Goal: Transaction & Acquisition: Subscribe to service/newsletter

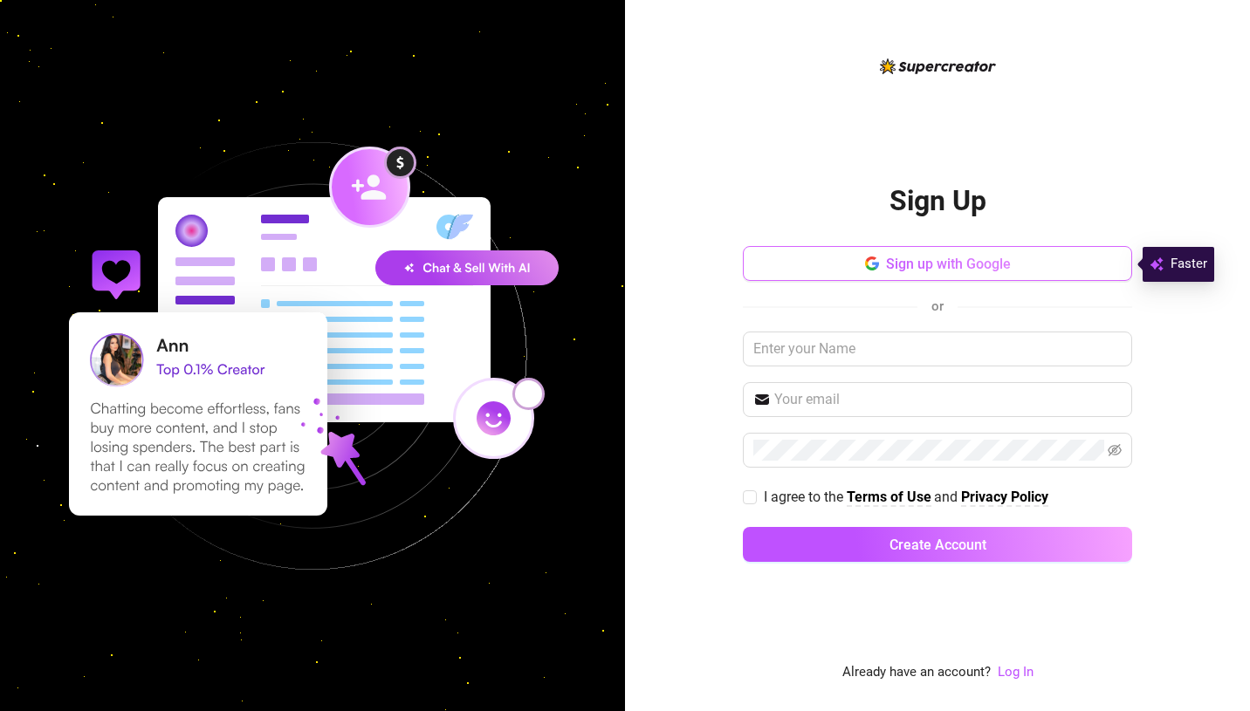
click at [839, 260] on button "Sign up with Google" at bounding box center [937, 263] width 389 height 35
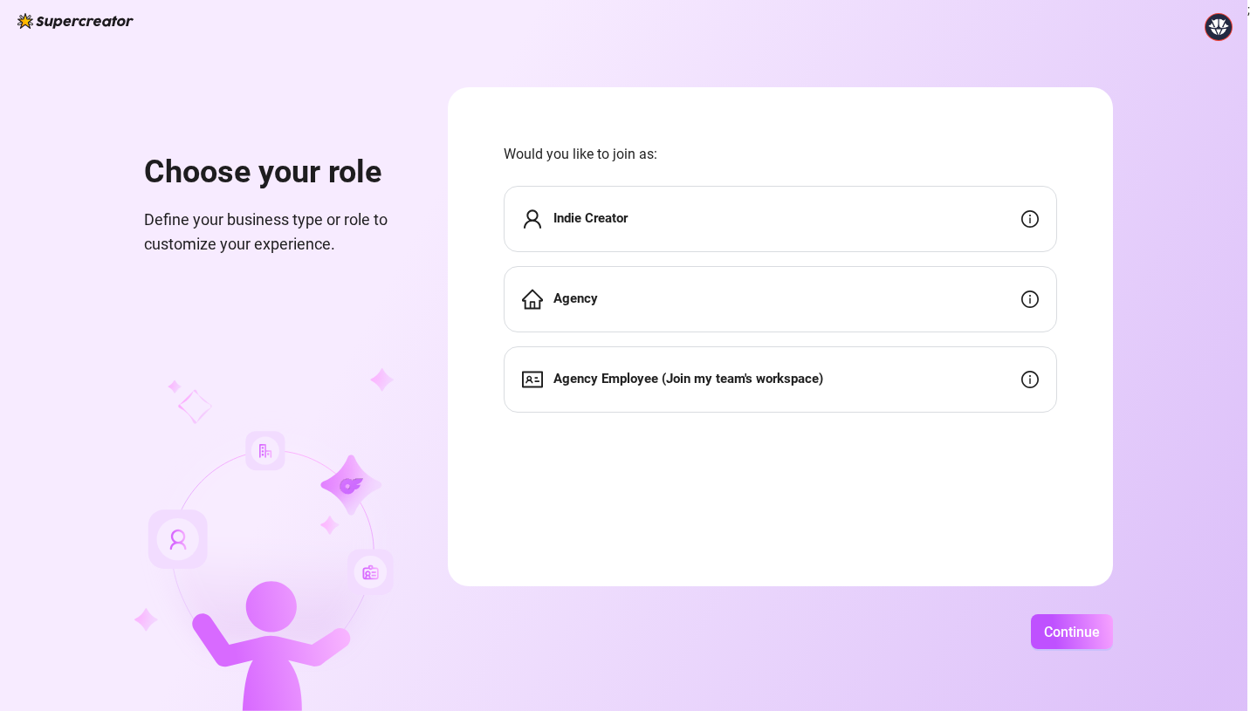
click at [689, 231] on div "Indie Creator" at bounding box center [780, 219] width 553 height 66
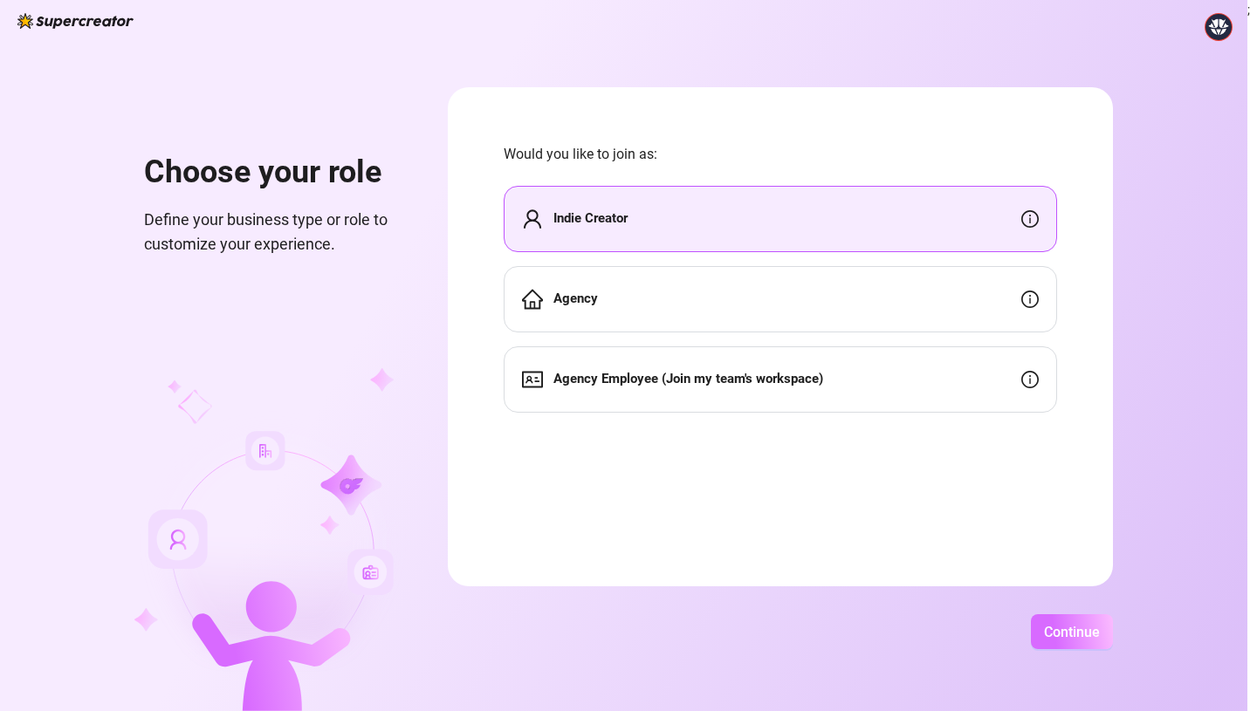
click at [1049, 620] on button "Continue" at bounding box center [1072, 631] width 82 height 35
click at [1047, 621] on button "Continue" at bounding box center [1061, 631] width 103 height 35
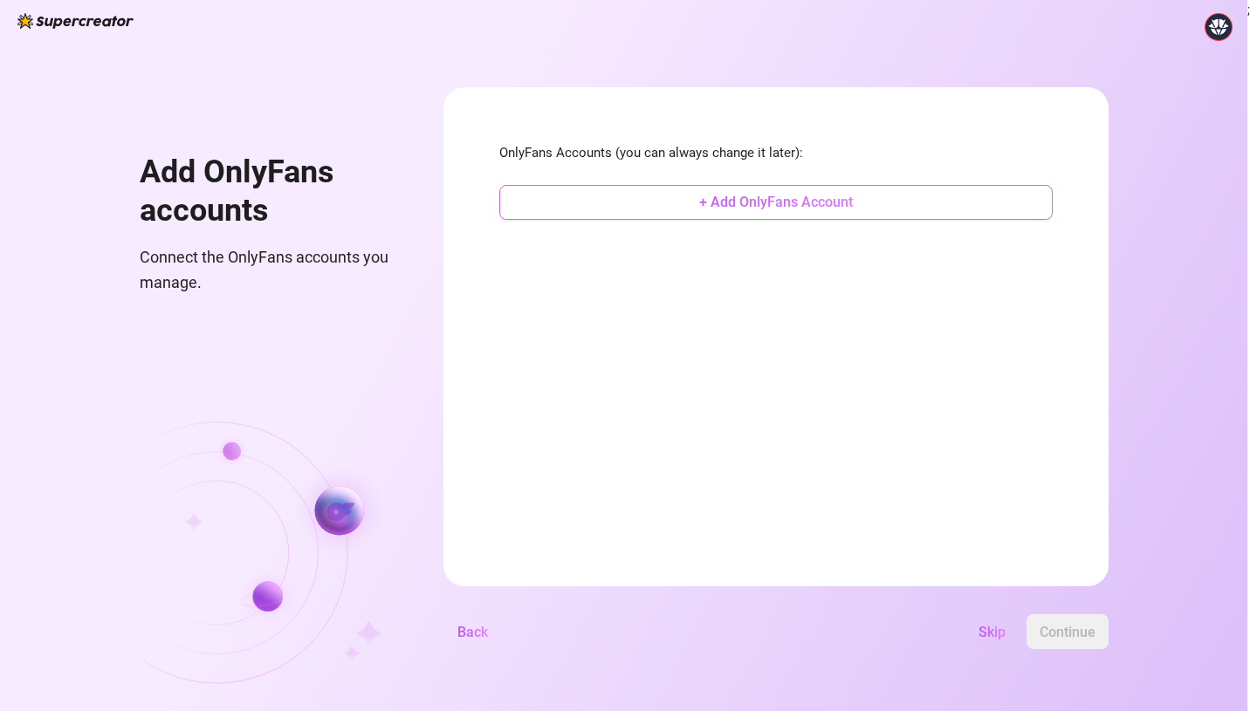
click at [670, 203] on button "+ Add OnlyFans Account" at bounding box center [775, 202] width 553 height 35
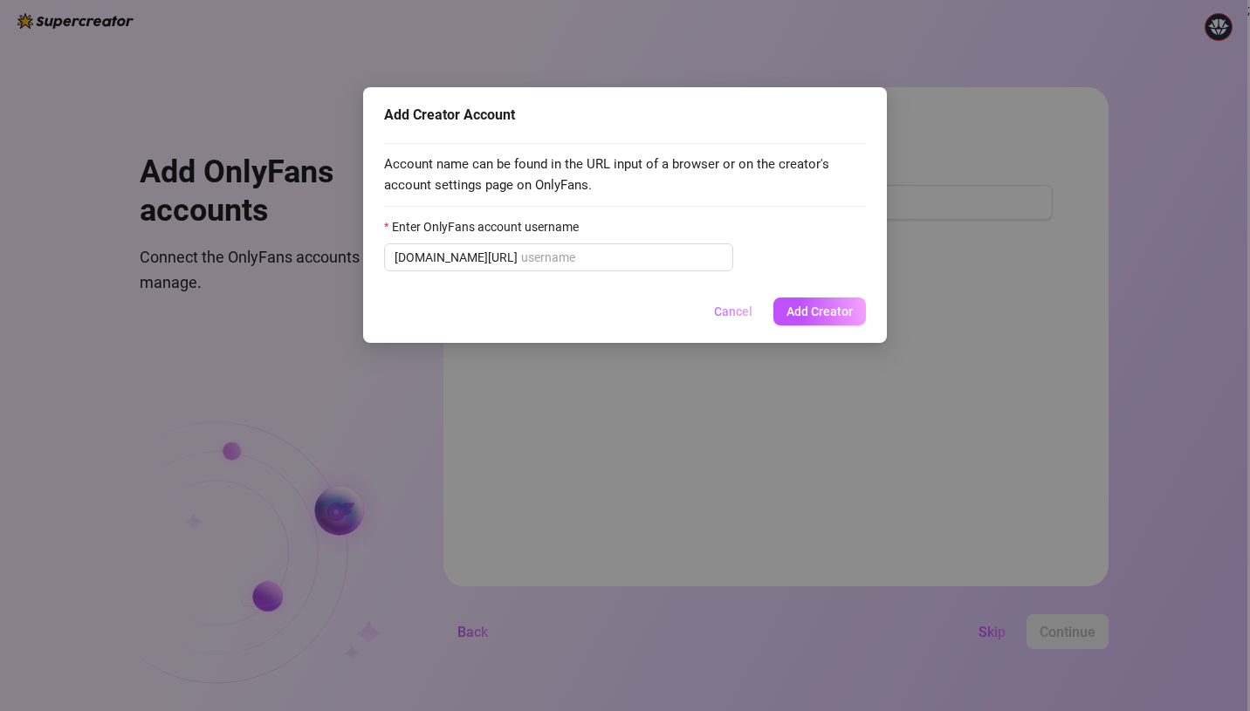
click at [736, 317] on span "Cancel" at bounding box center [733, 312] width 38 height 14
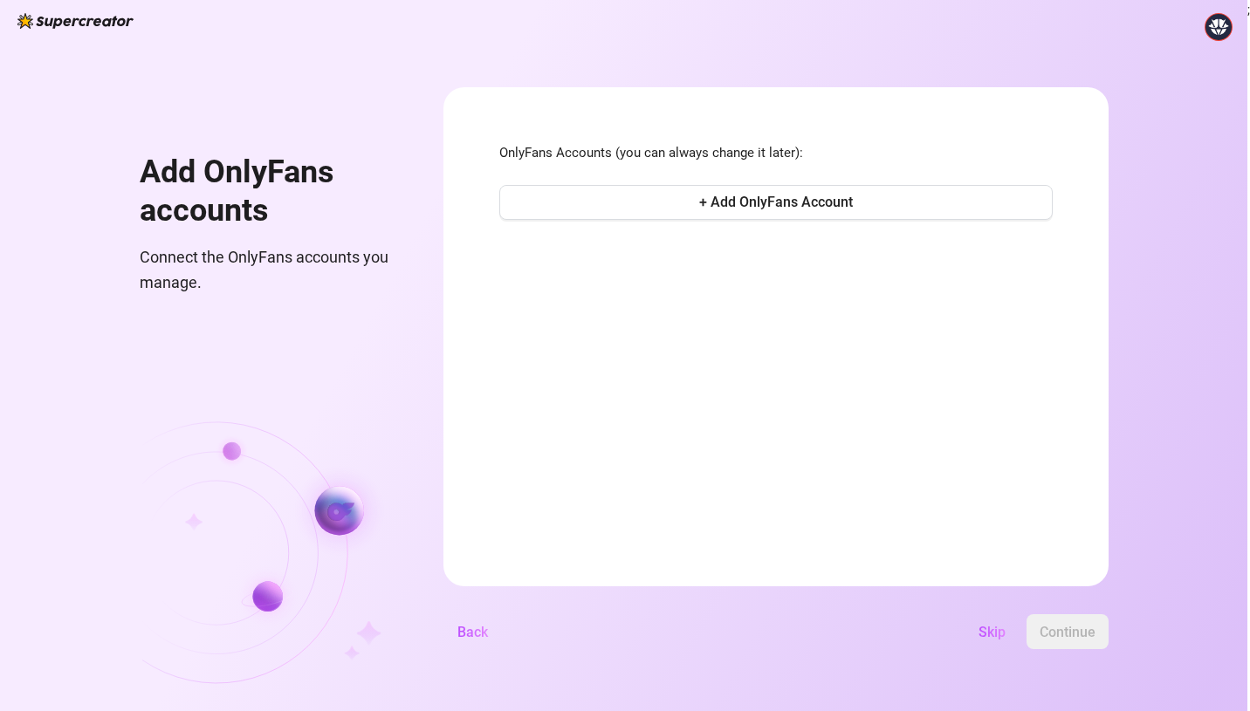
click at [1213, 26] on img at bounding box center [1218, 27] width 26 height 26
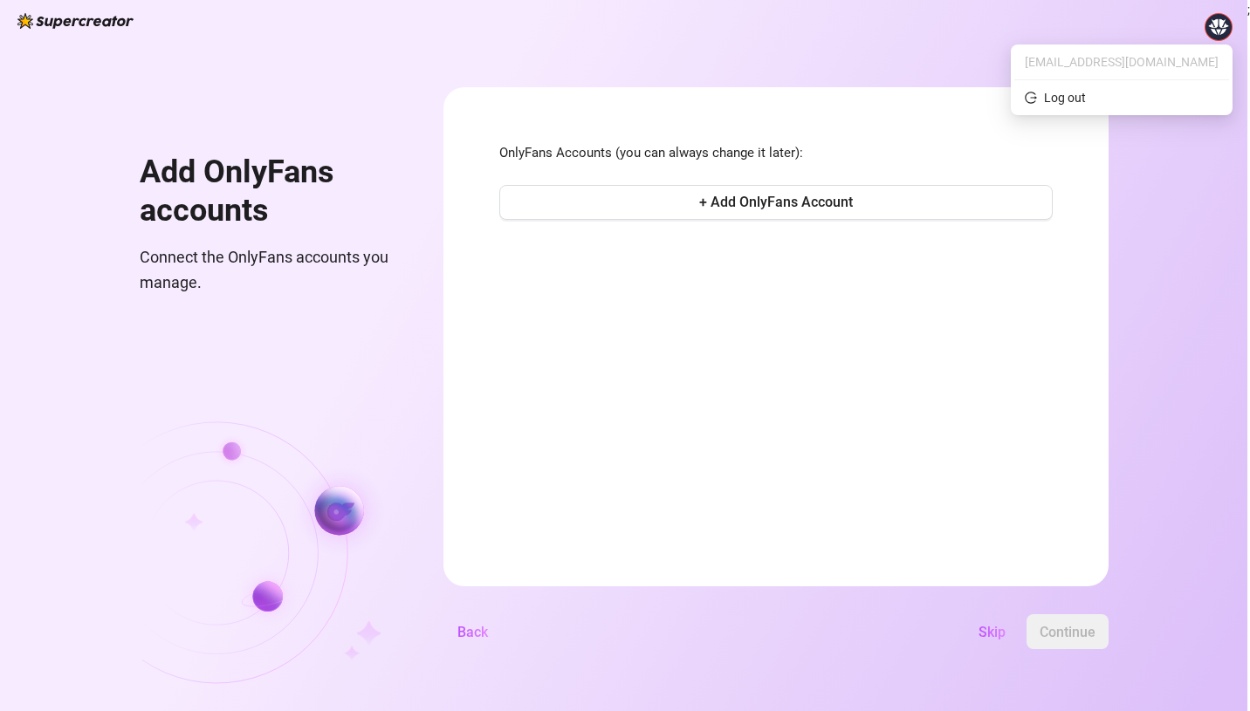
click at [424, 347] on div "Add OnlyFans accounts Connect the OnlyFans accounts you manage. OnlyFans Accoun…" at bounding box center [623, 355] width 1247 height 711
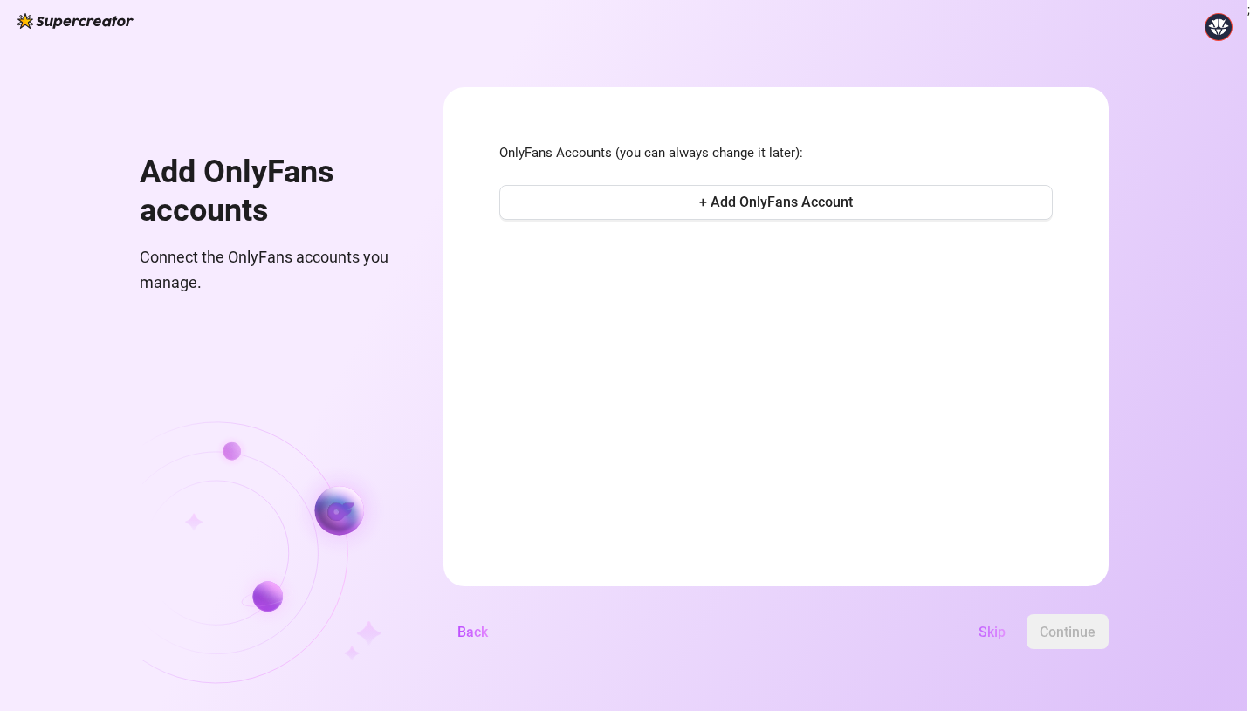
click at [985, 617] on button "Skip" at bounding box center [991, 631] width 55 height 35
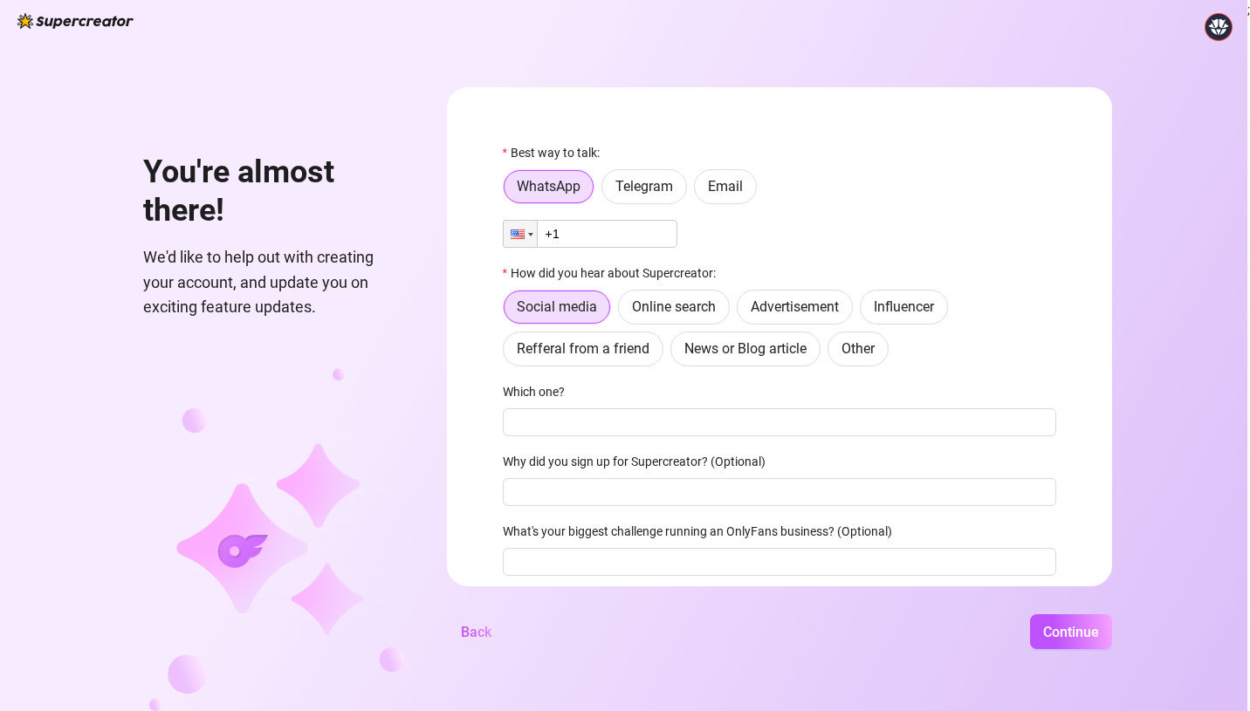
click at [593, 241] on input "+1" at bounding box center [590, 234] width 175 height 28
type input "[PHONE_NUMBER]"
click at [654, 312] on span "Online search" at bounding box center [674, 307] width 84 height 17
click at [623, 312] on input "Online search" at bounding box center [623, 312] width 0 height 0
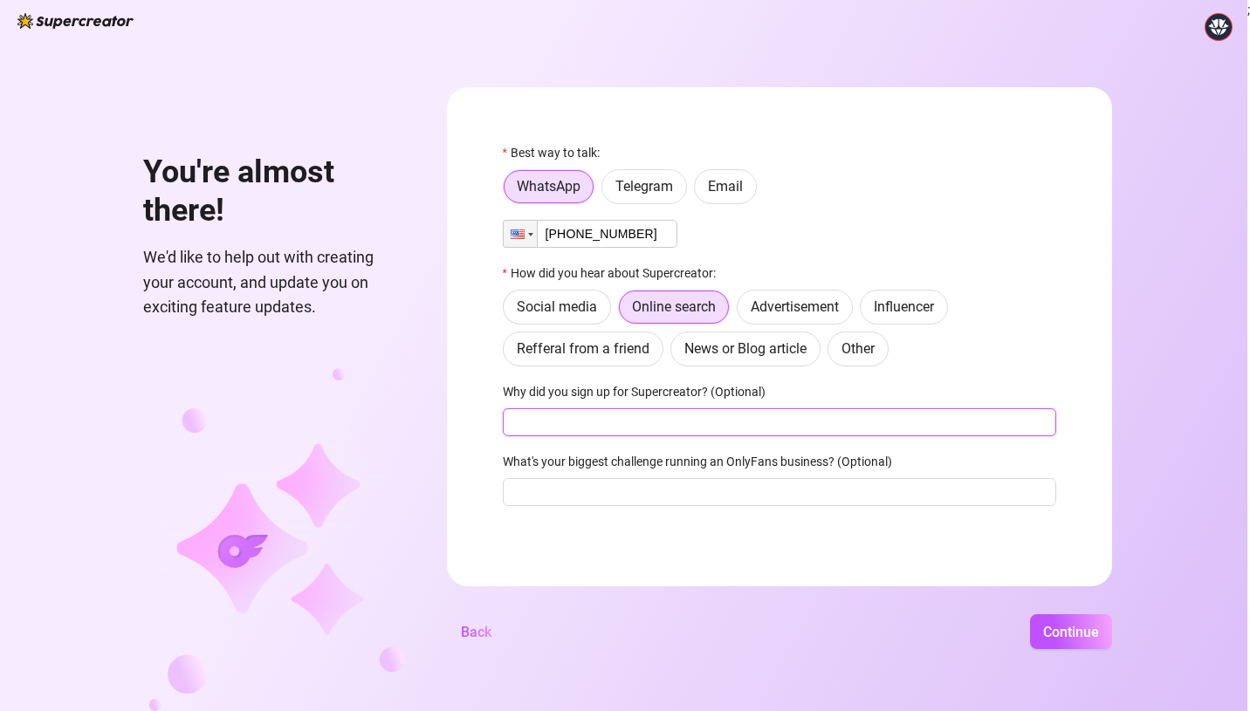
click at [604, 419] on input "Why did you sign up for Supercreator? (Optional)" at bounding box center [779, 422] width 553 height 28
click at [1051, 613] on div "You're almost there! We'd like to help out with creating your account, and upda…" at bounding box center [623, 355] width 1247 height 711
click at [1058, 625] on span "Continue" at bounding box center [1071, 632] width 56 height 17
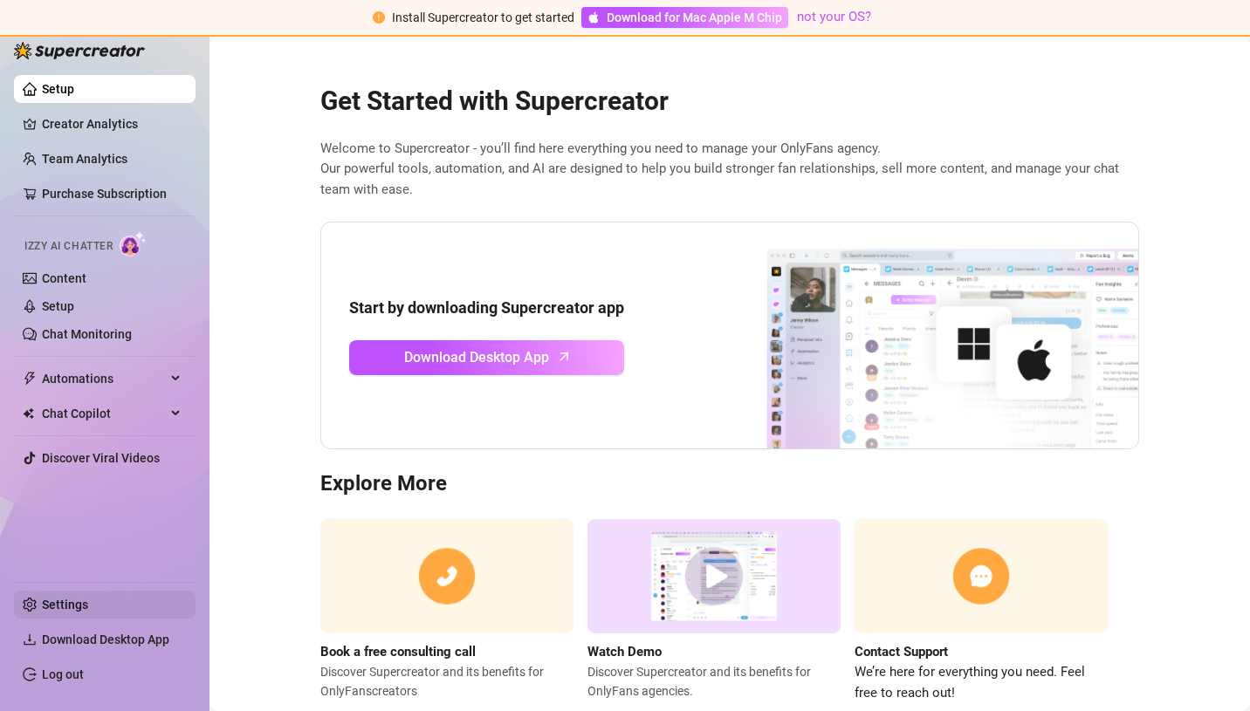
click at [51, 599] on link "Settings" at bounding box center [65, 605] width 46 height 14
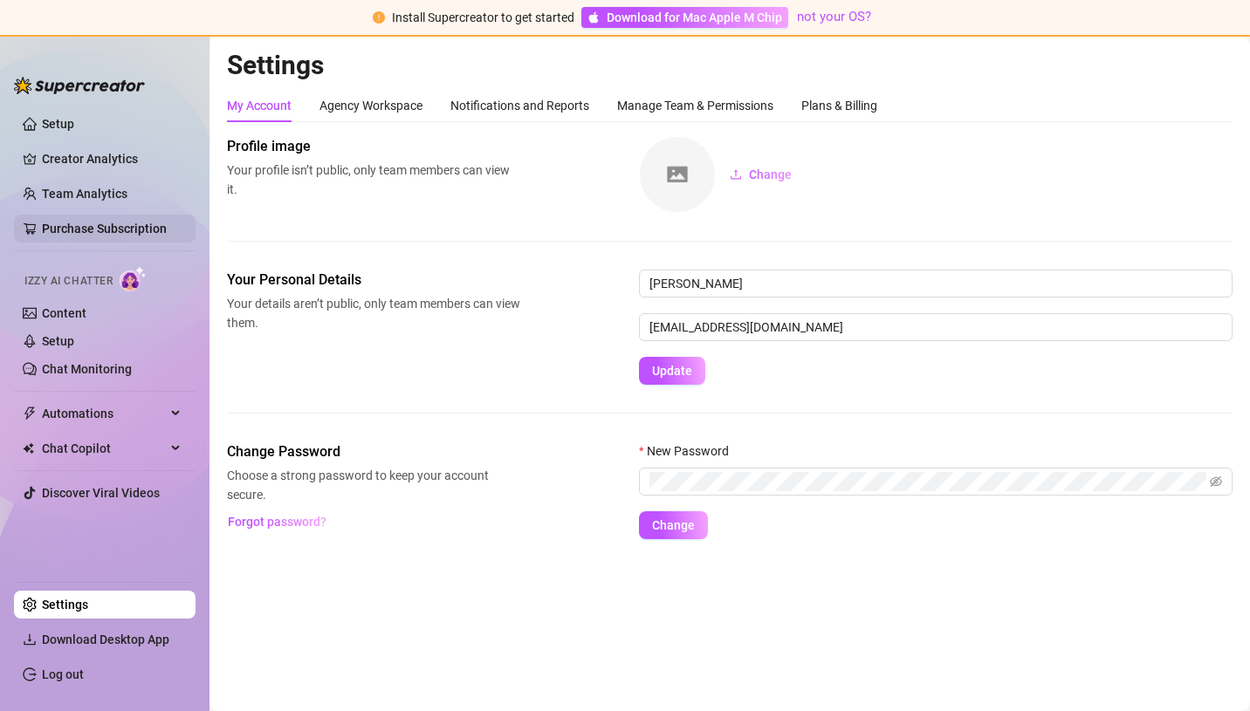
click at [118, 227] on link "Purchase Subscription" at bounding box center [104, 229] width 125 height 14
